Goal: Navigation & Orientation: Find specific page/section

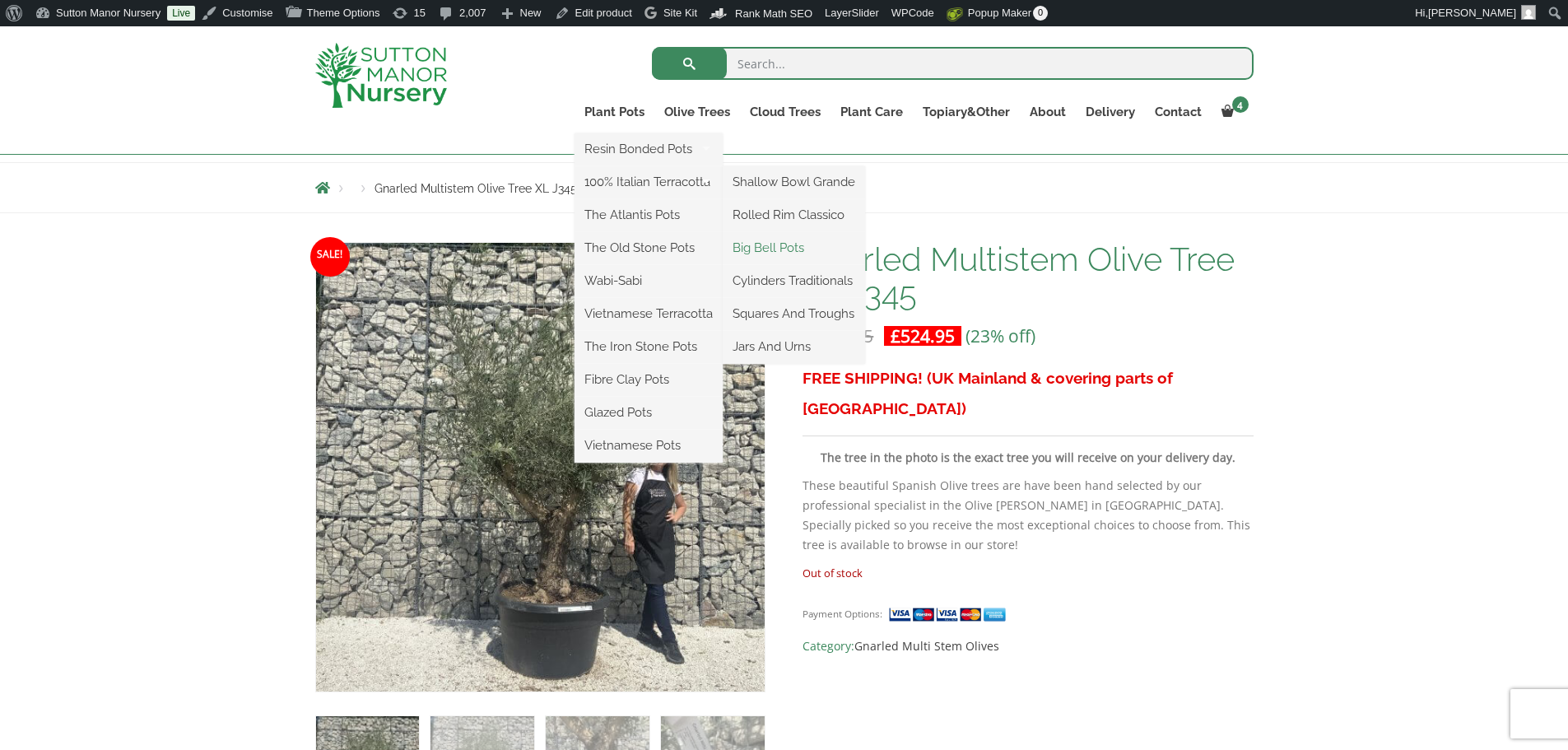
click at [773, 244] on link "Big Bell Pots" at bounding box center [793, 247] width 142 height 24
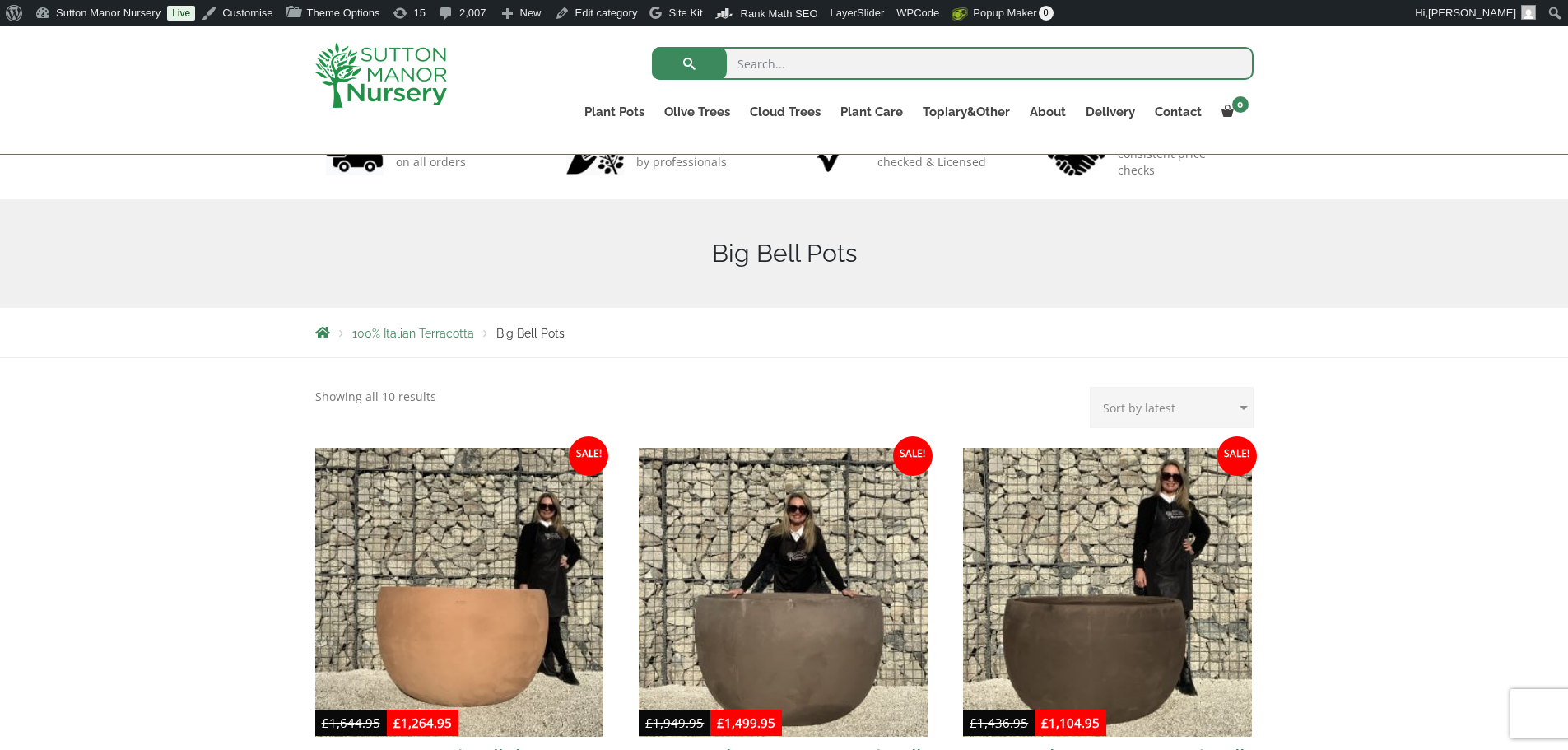
scroll to position [330, 0]
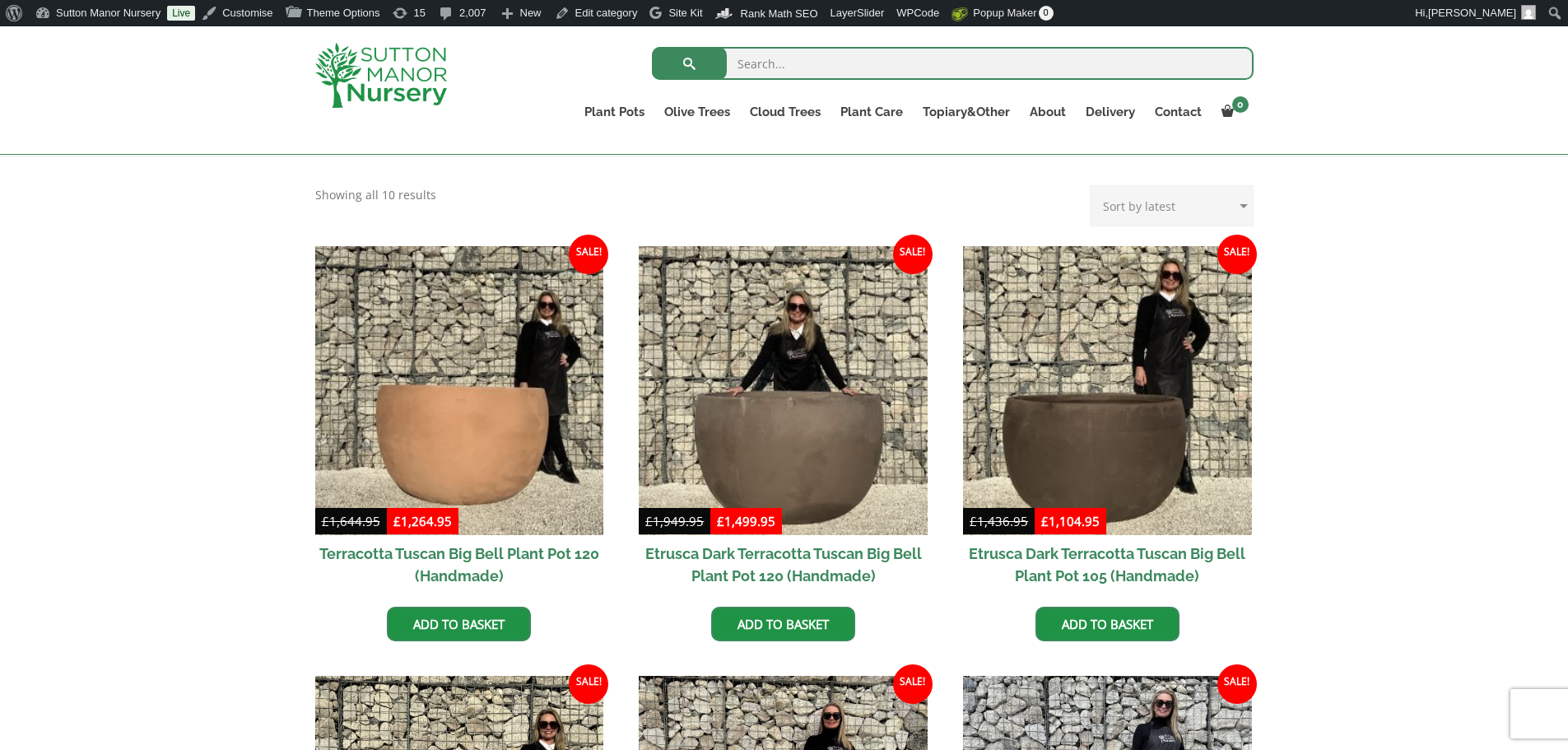
click at [421, 88] on img at bounding box center [381, 76] width 131 height 65
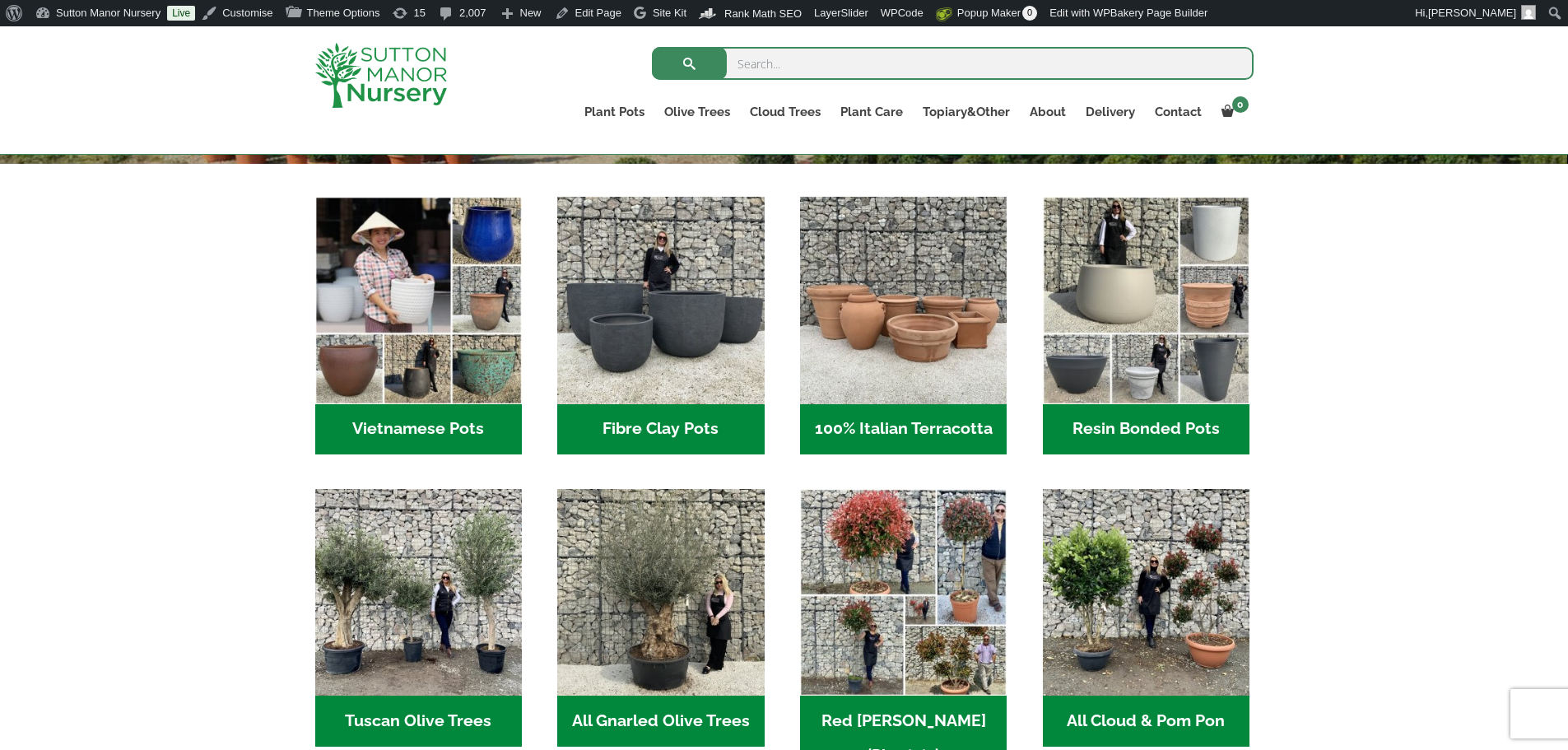
scroll to position [658, 0]
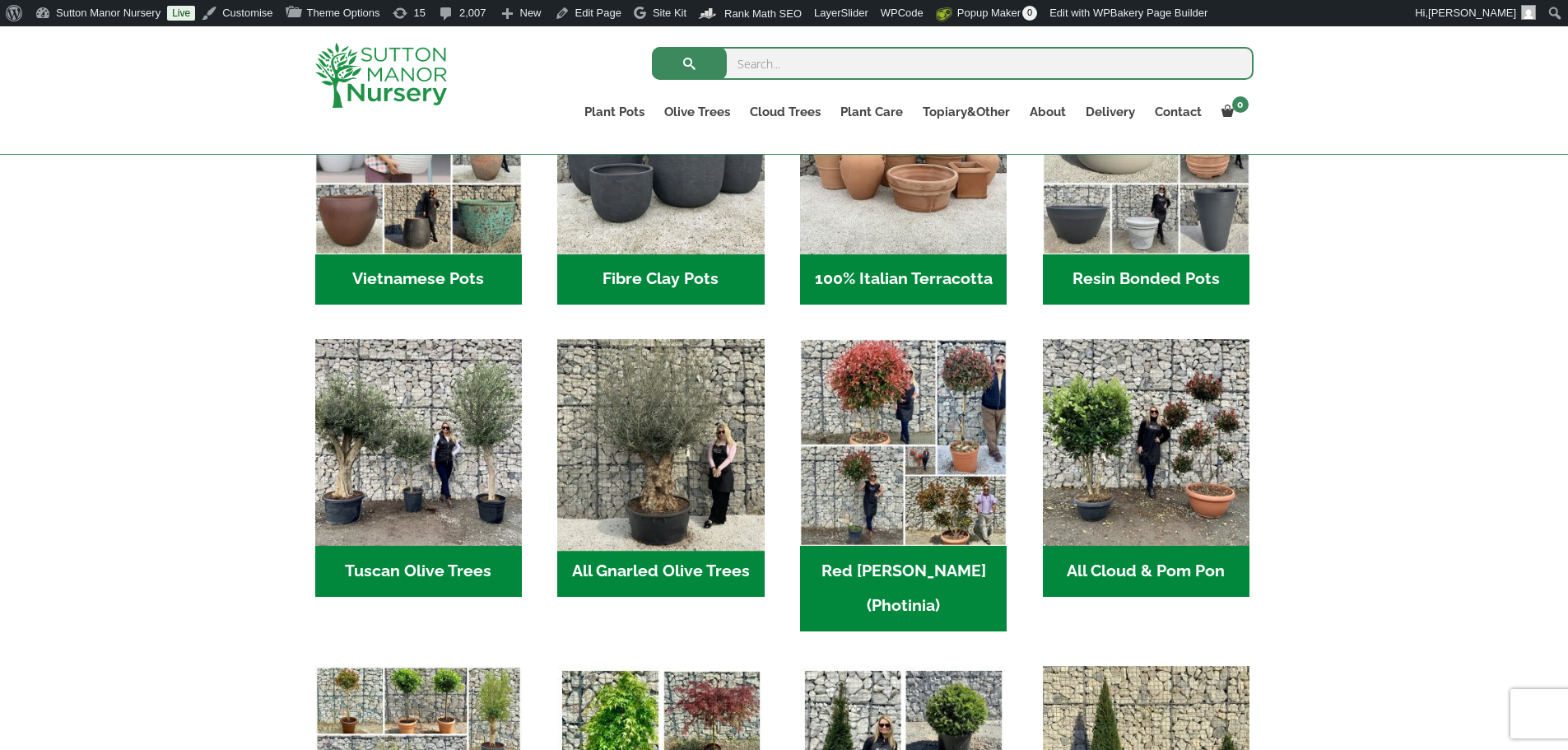
click at [692, 493] on img "Visit product category All Gnarled Olive Trees" at bounding box center [660, 442] width 217 height 217
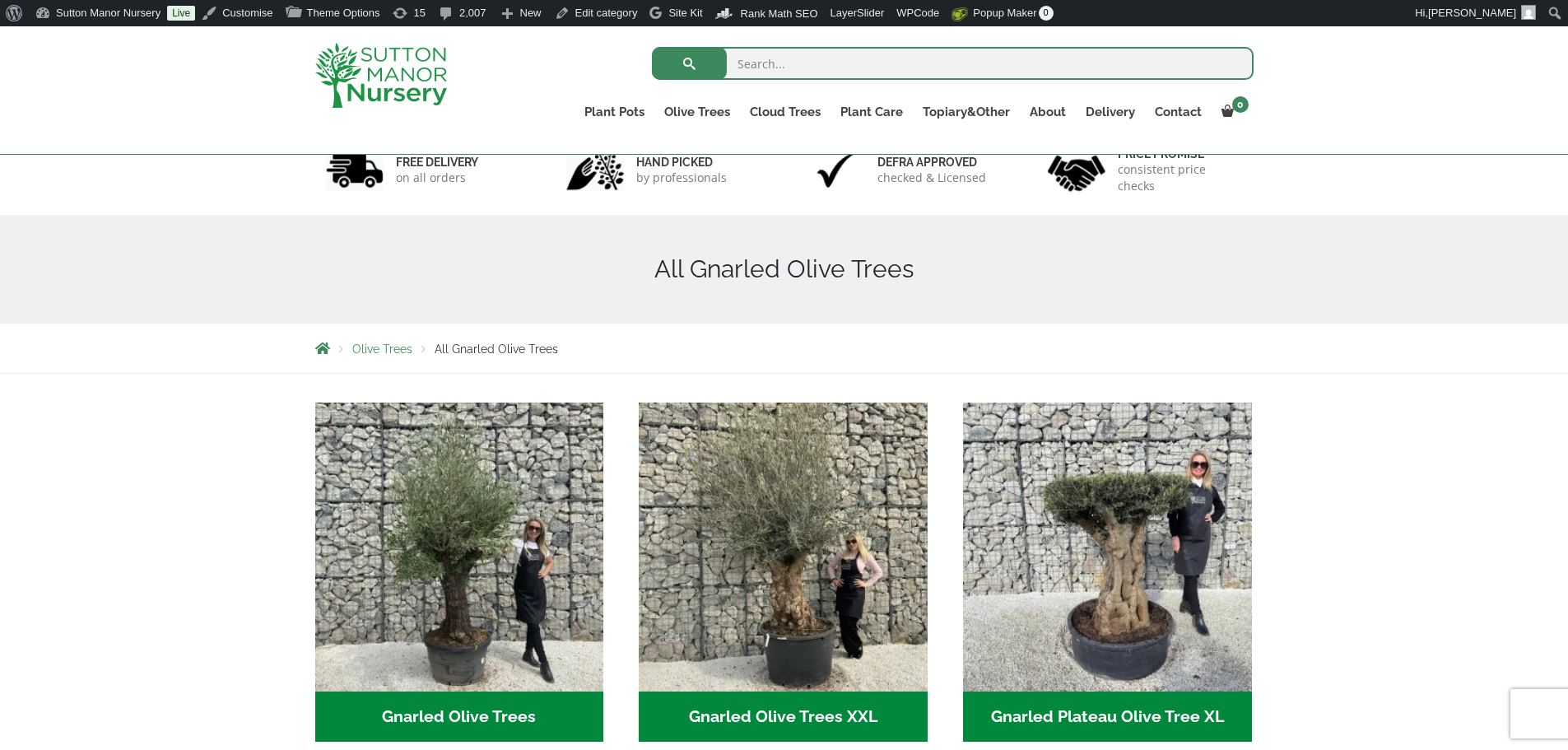
scroll to position [330, 0]
